Goal: Navigation & Orientation: Find specific page/section

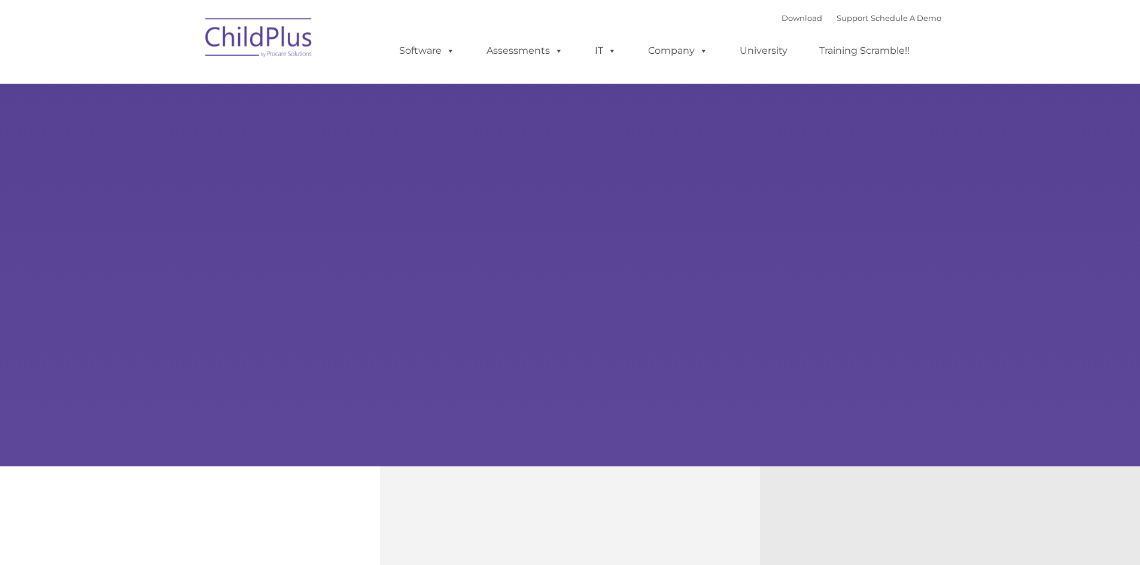
select select "MEDIUM"
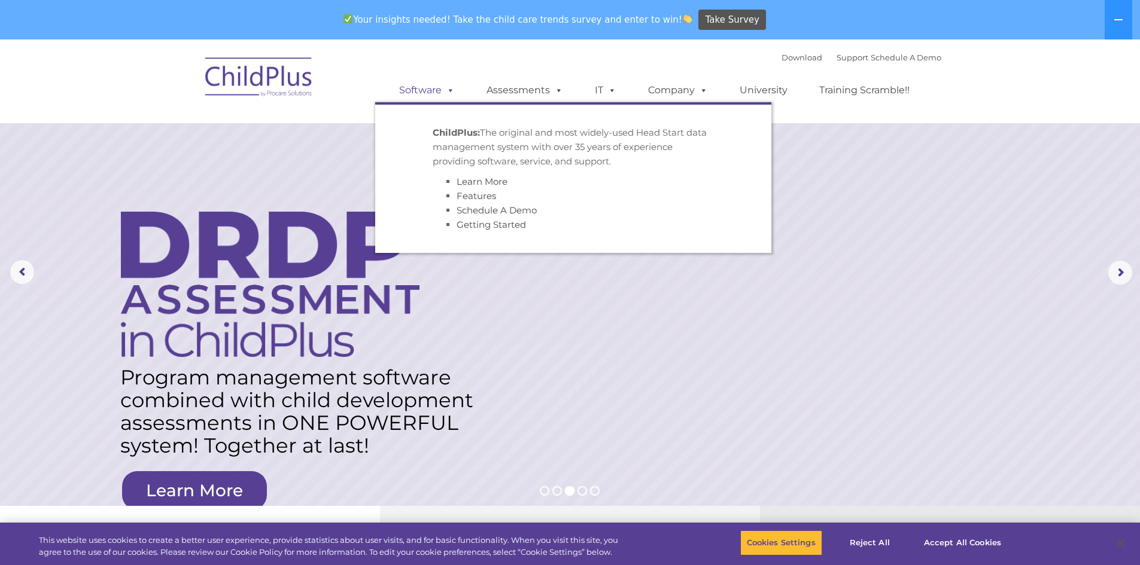
click at [414, 88] on link "Software" at bounding box center [427, 90] width 80 height 24
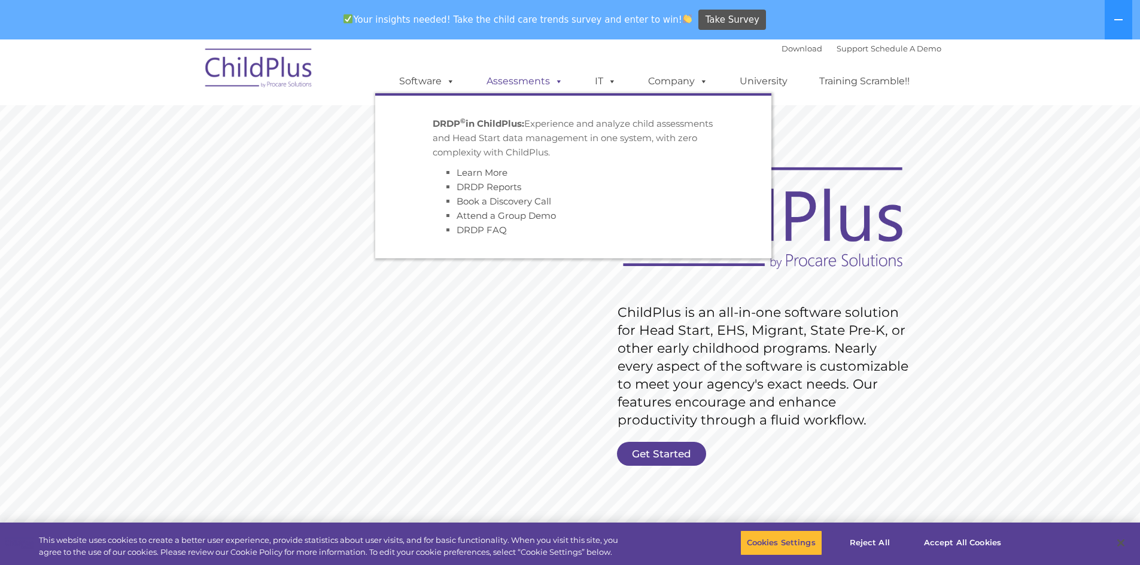
click at [516, 78] on link "Assessments" at bounding box center [524, 81] width 101 height 24
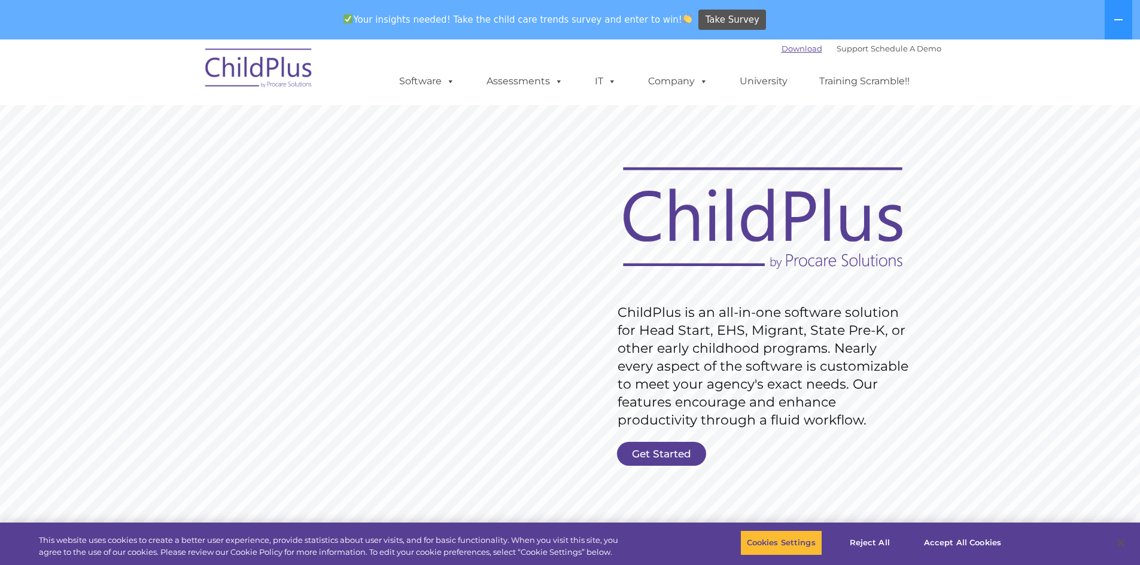
click at [783, 49] on link "Download" at bounding box center [801, 49] width 41 height 10
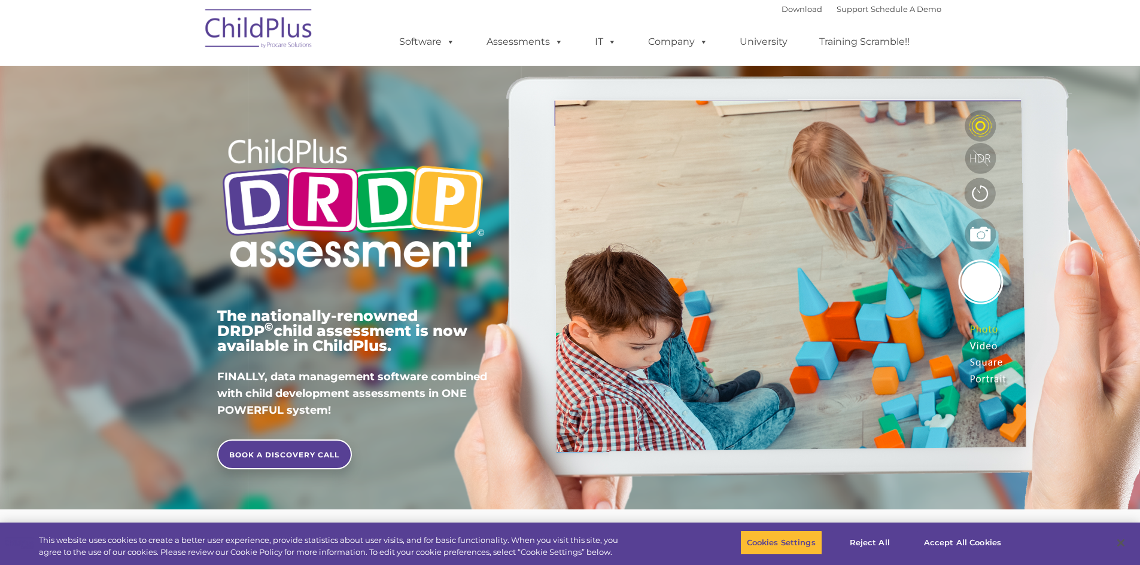
type input ""
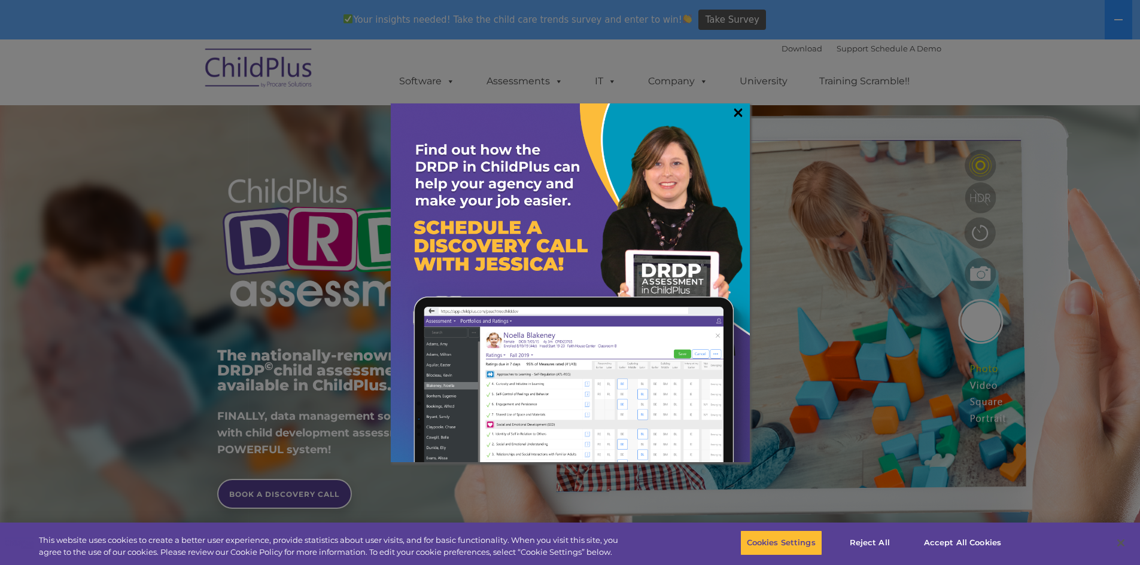
click at [738, 111] on link "×" at bounding box center [738, 112] width 14 height 12
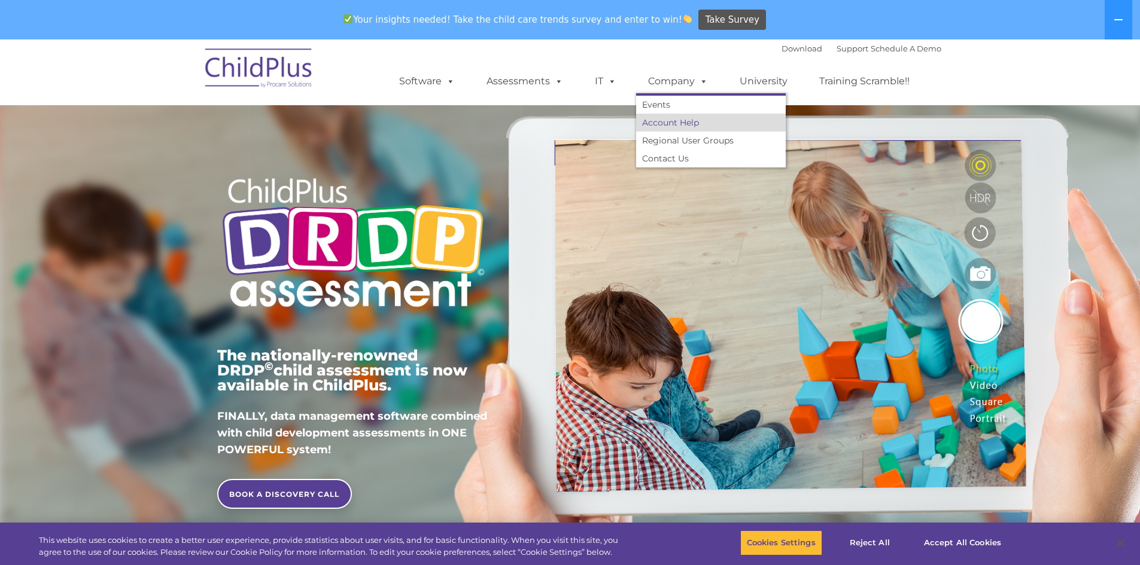
click at [659, 120] on link "Account Help" at bounding box center [711, 123] width 150 height 18
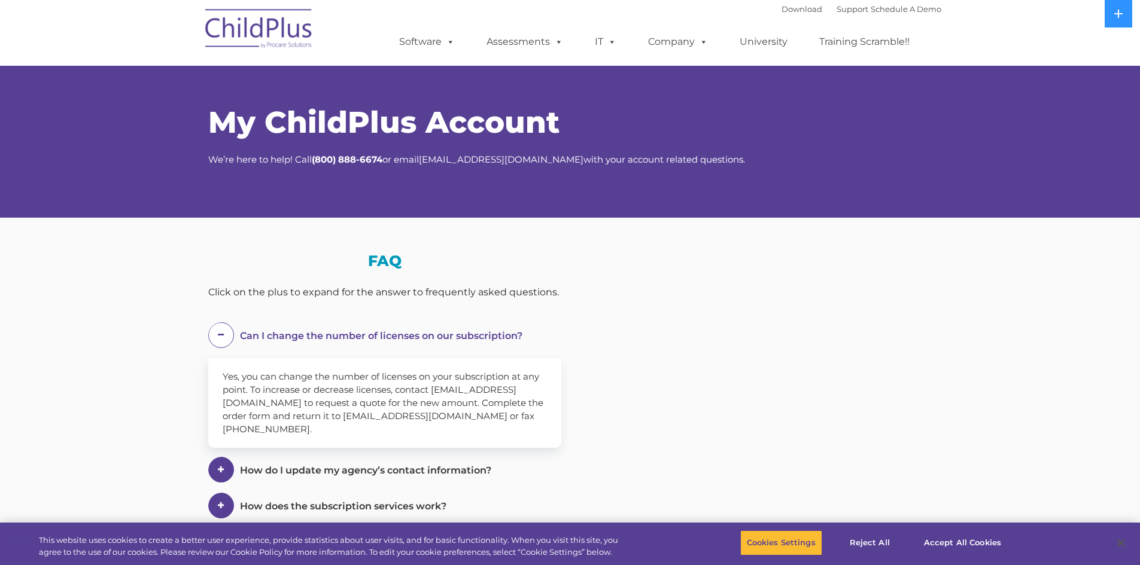
select select "MEDIUM"
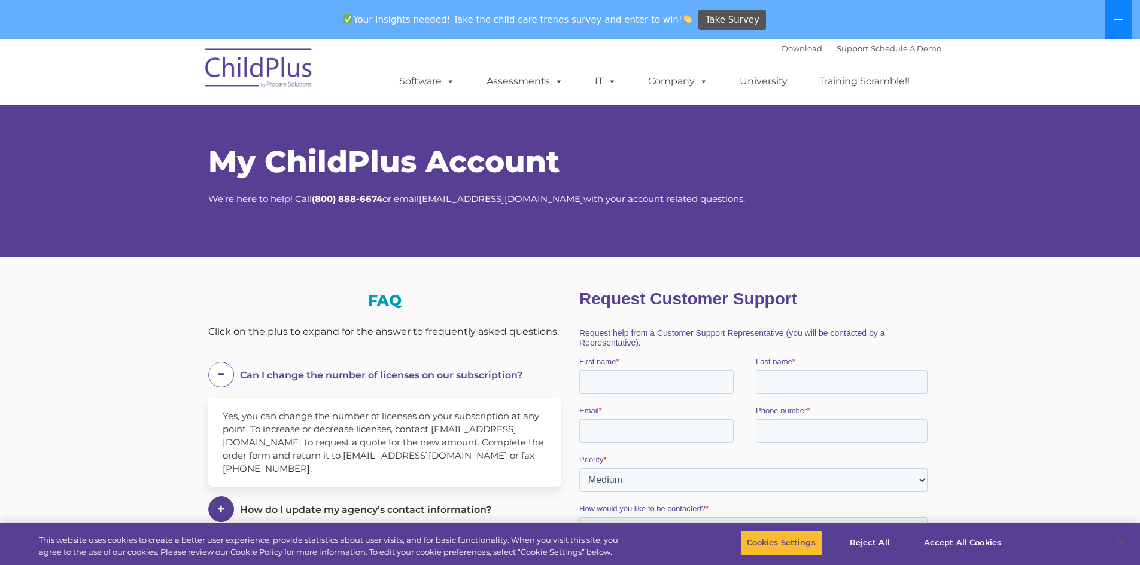
click at [1119, 18] on icon at bounding box center [1118, 20] width 10 height 10
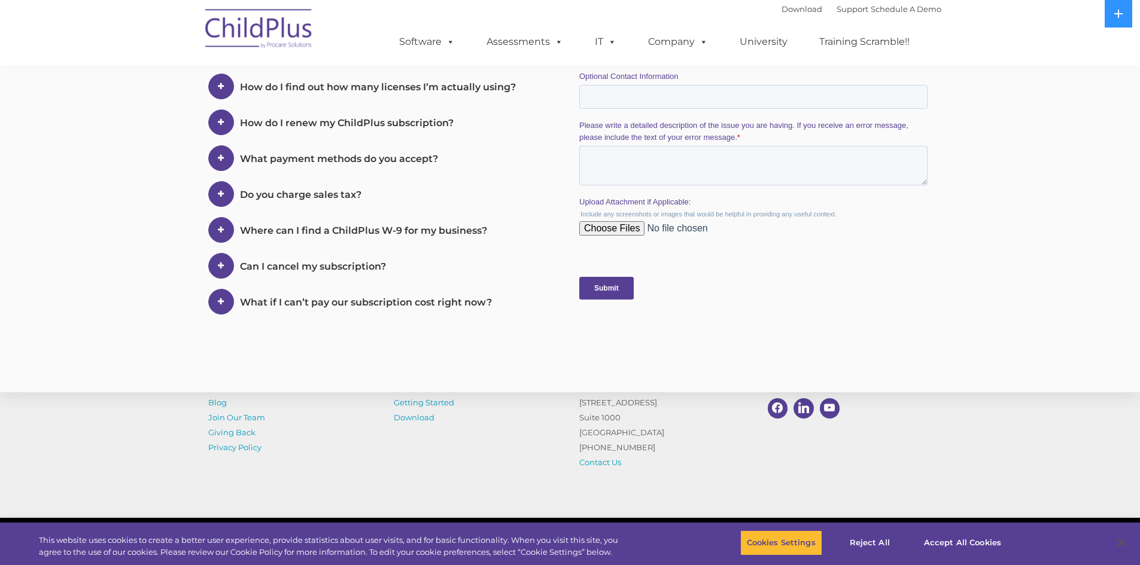
scroll to position [574, 0]
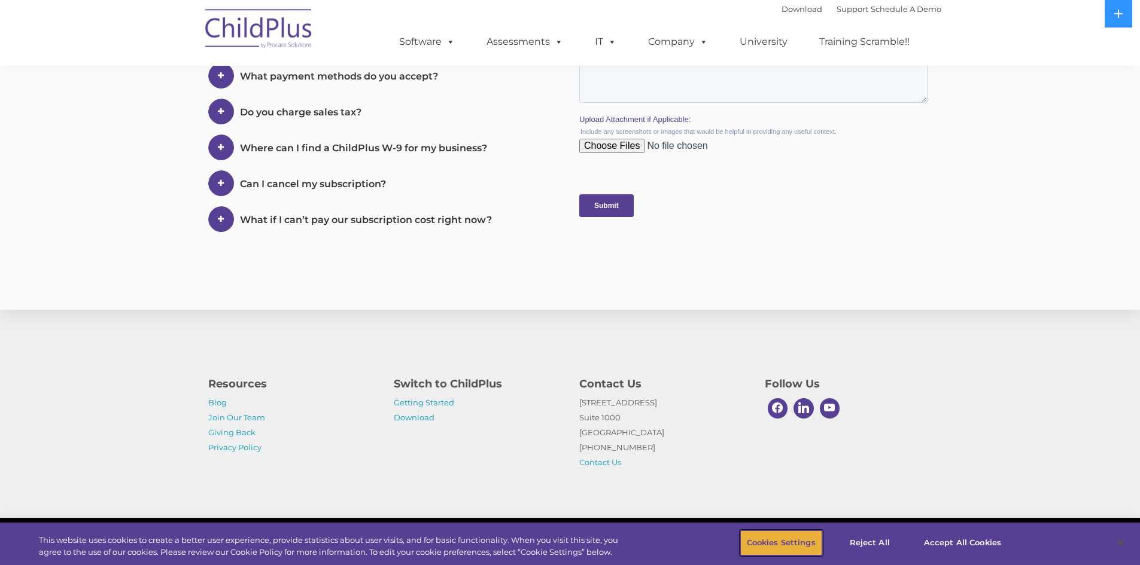
click at [775, 541] on button "Cookies Settings" at bounding box center [781, 543] width 82 height 25
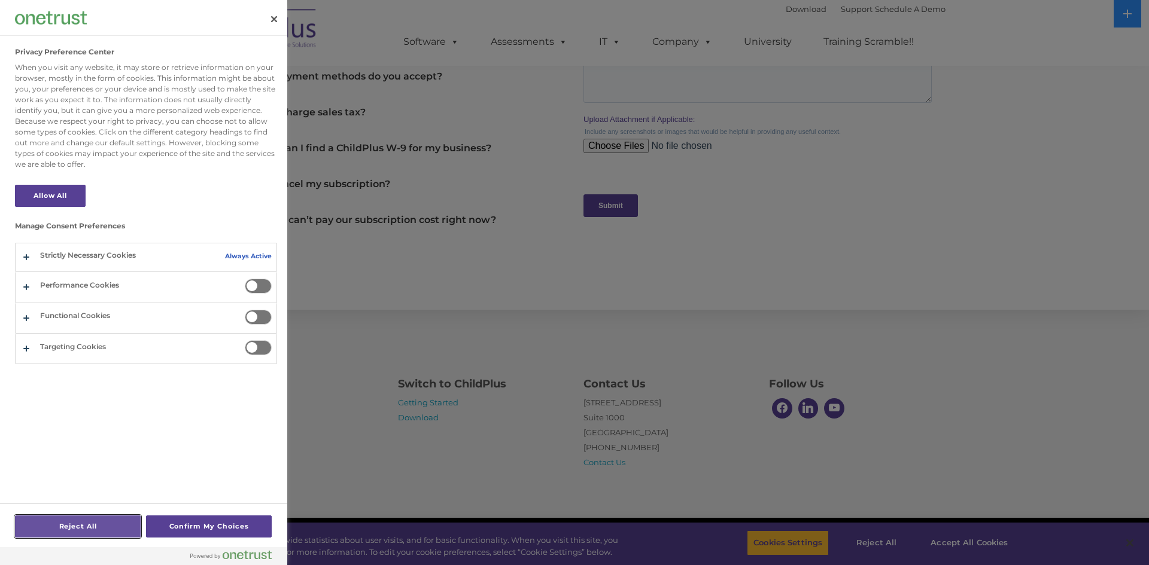
click at [126, 528] on button "Reject All" at bounding box center [78, 527] width 126 height 22
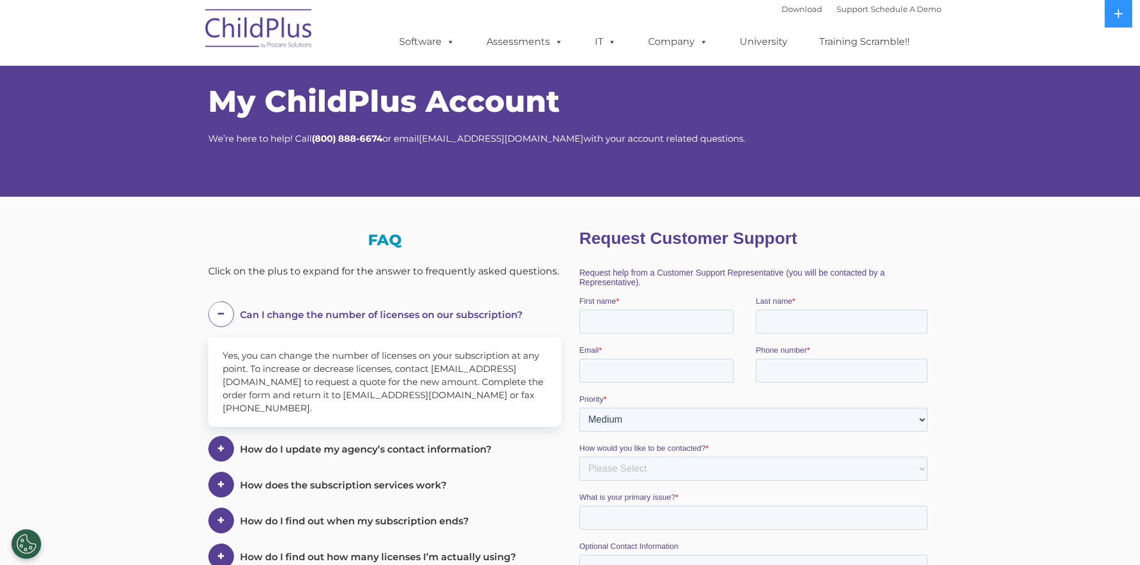
scroll to position [0, 0]
